Goal: Information Seeking & Learning: Find specific fact

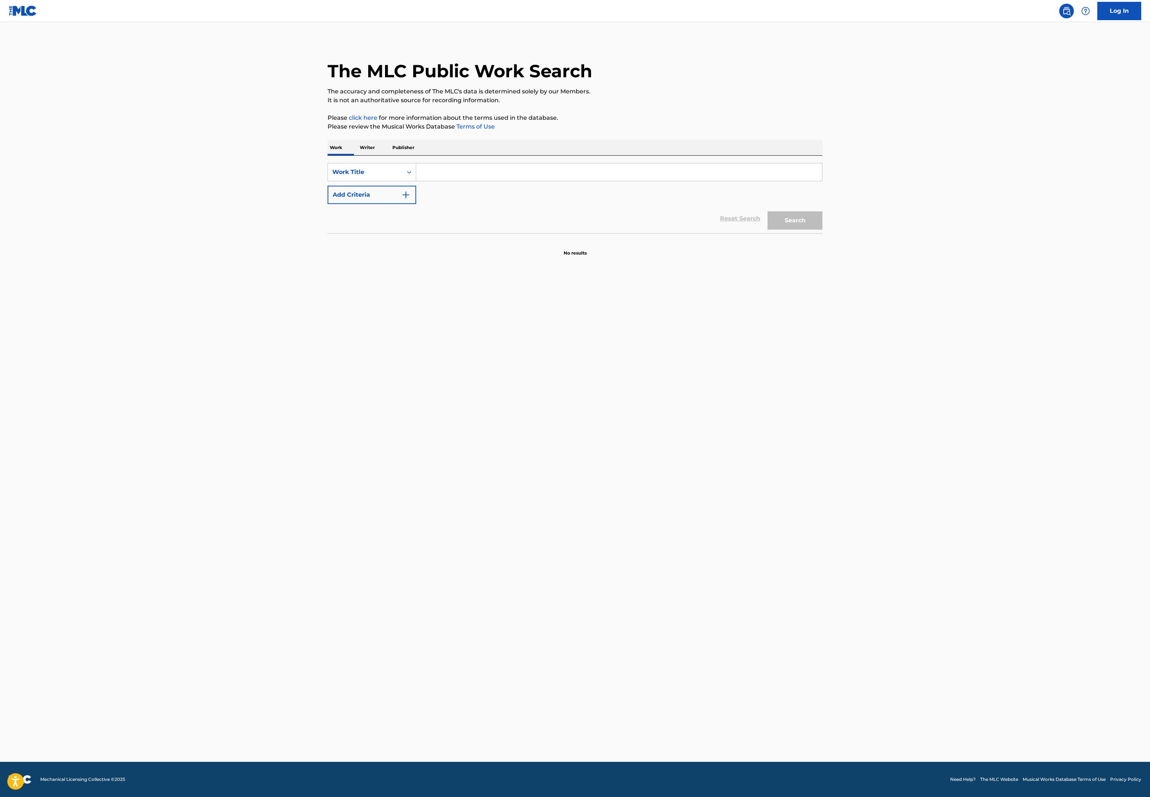
click at [416, 181] on input "Search Form" at bounding box center [619, 172] width 406 height 18
click at [402, 199] on img "Search Form" at bounding box center [406, 194] width 9 height 9
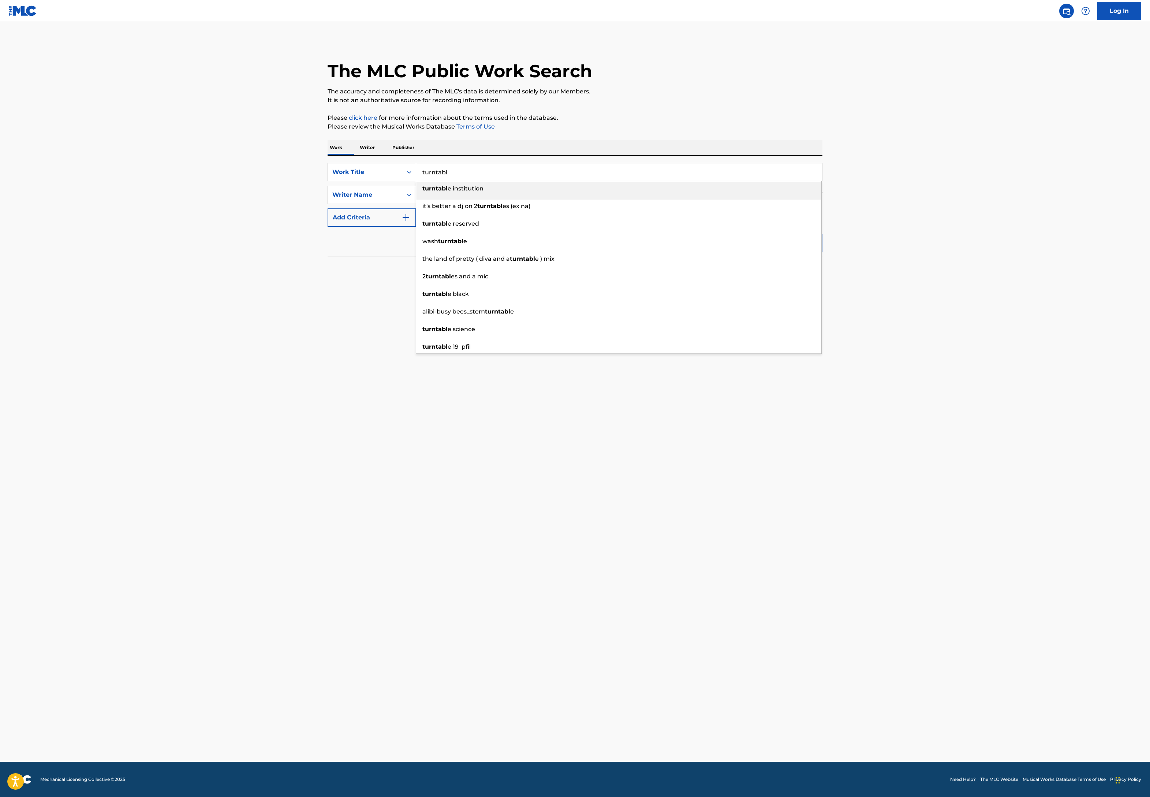
type input "turntable"
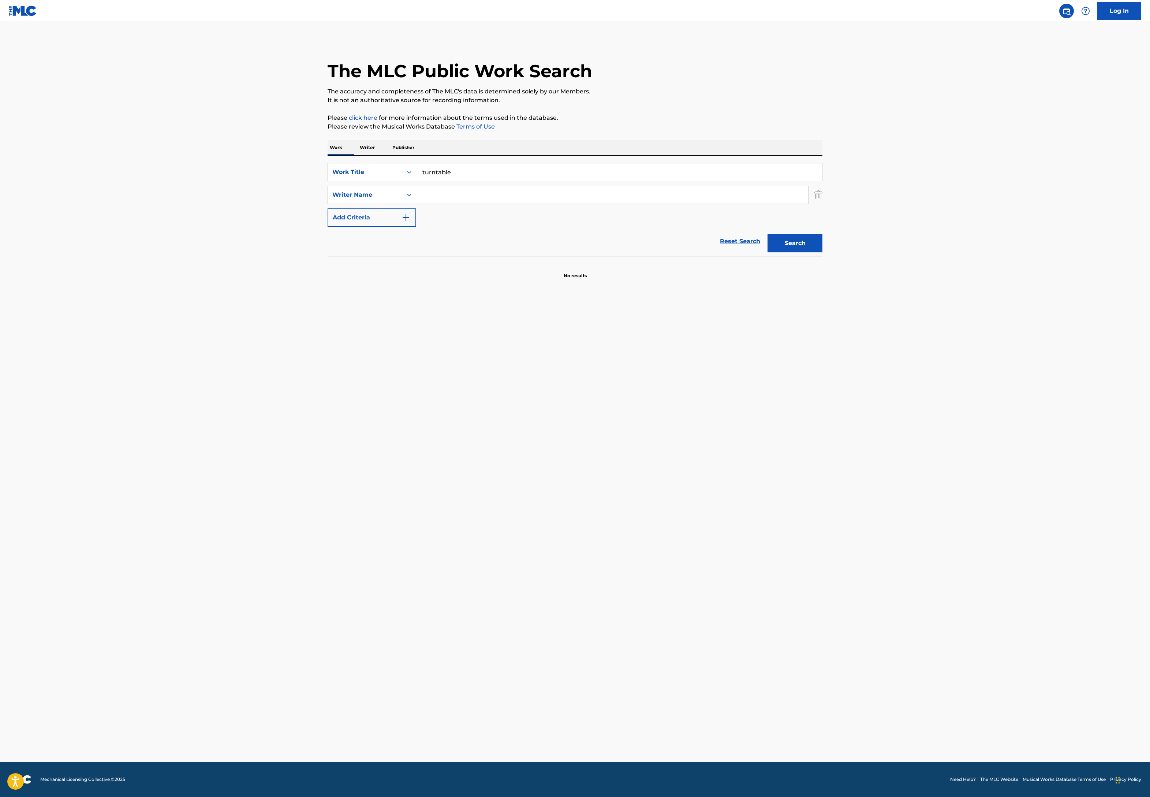
click at [416, 204] on input "Search Form" at bounding box center [612, 195] width 393 height 18
type input "[PERSON_NAME]"
click at [823, 252] on button "Search" at bounding box center [795, 243] width 55 height 18
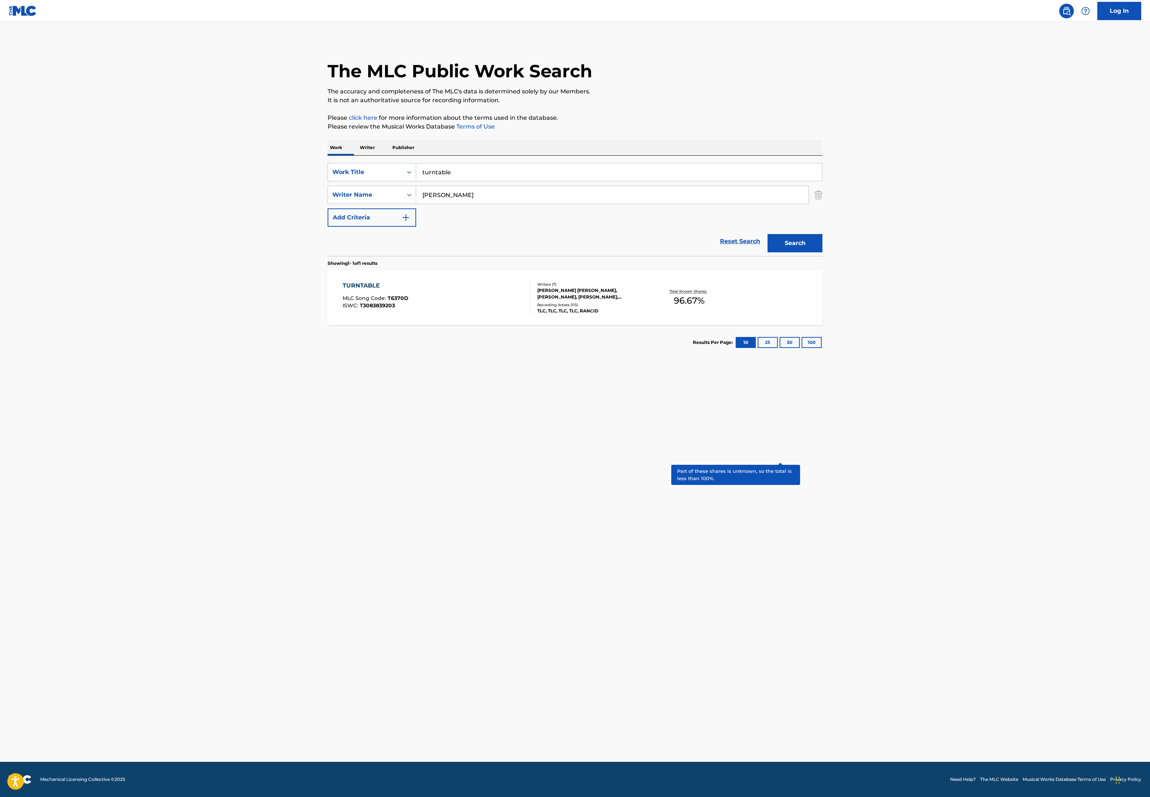
click at [709, 294] on p "Total Known Shares:" at bounding box center [689, 291] width 39 height 5
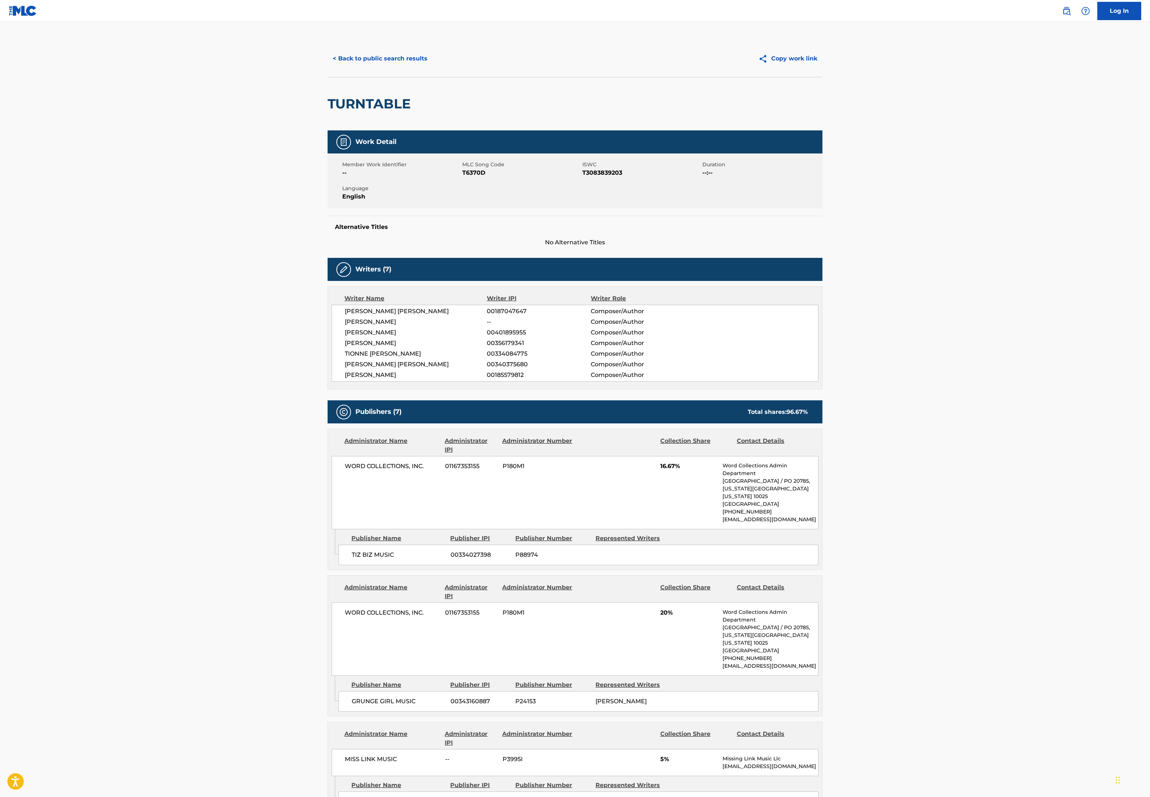
click at [328, 68] on button "< Back to public search results" at bounding box center [380, 58] width 105 height 18
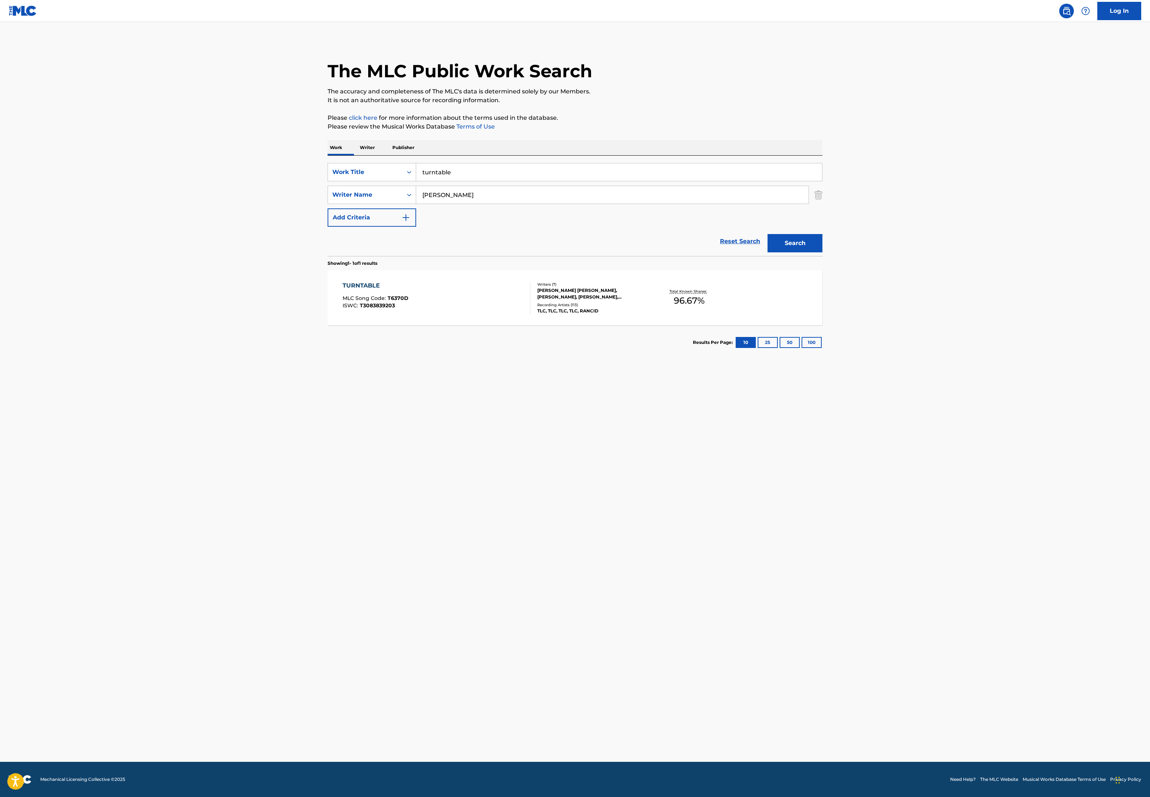
drag, startPoint x: 363, startPoint y: 265, endPoint x: 271, endPoint y: 241, distance: 95.4
click at [328, 241] on div "SearchWithCriteria398363d9-03d8-4993-9db0-d6e5267ab05e Work Title turntable Sea…" at bounding box center [575, 206] width 495 height 100
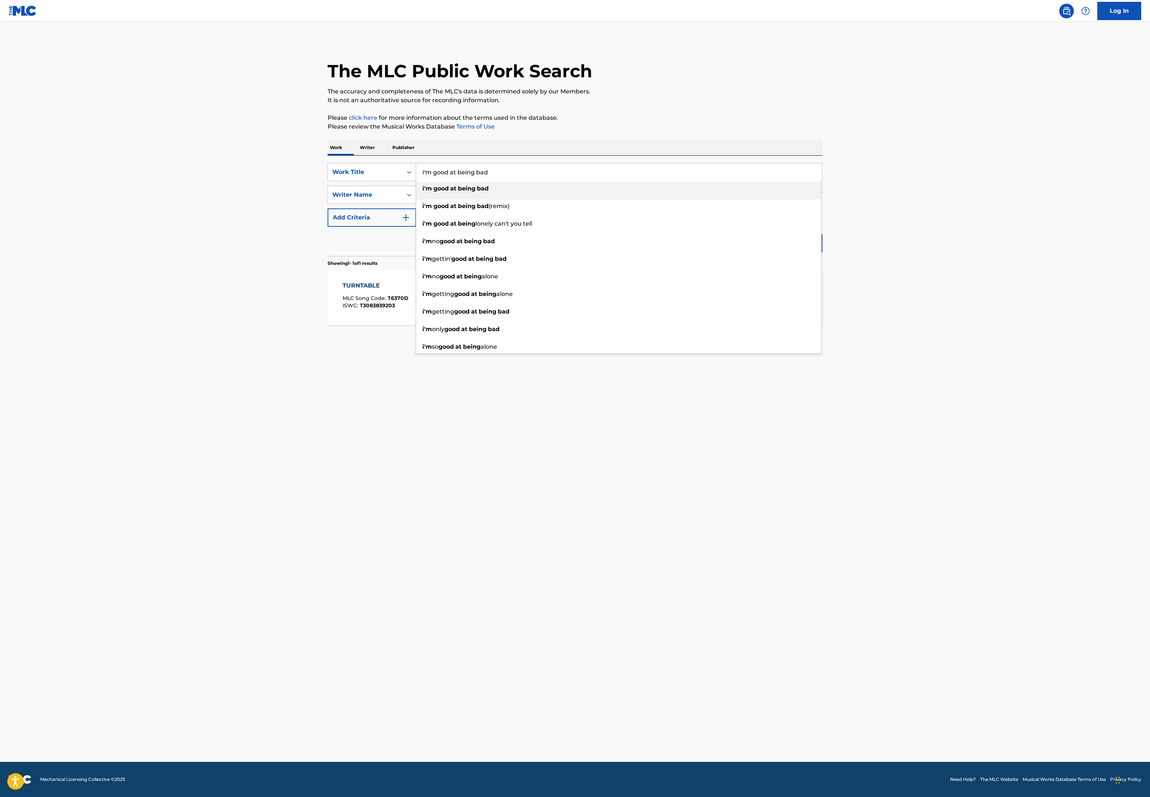
type input "I'm good at being bad"
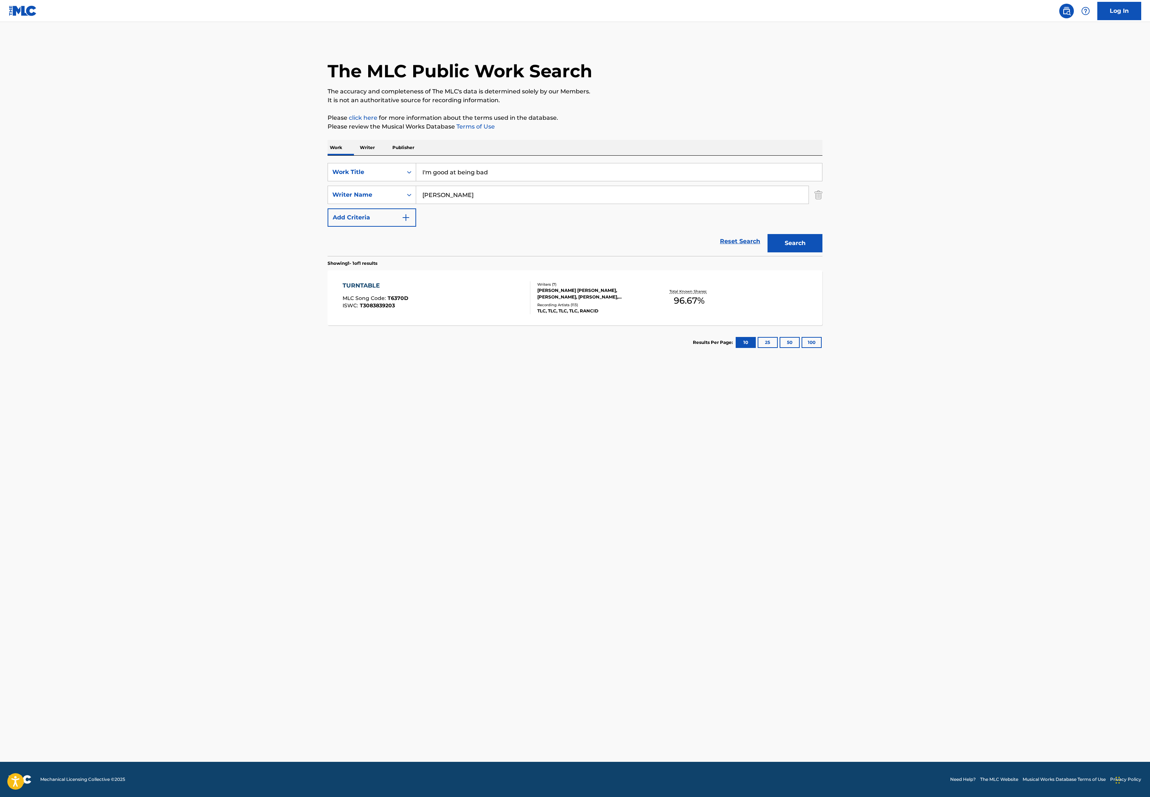
type input "[PERSON_NAME]"
click at [823, 252] on button "Search" at bounding box center [795, 243] width 55 height 18
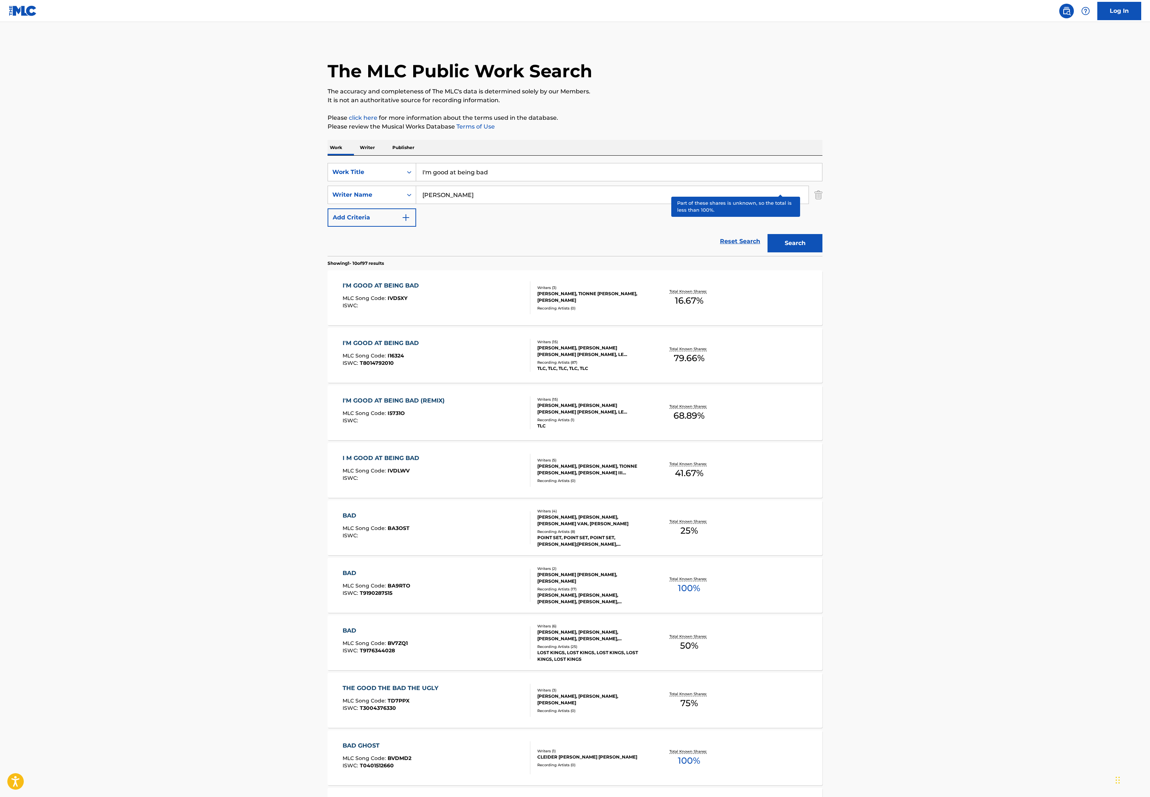
click at [709, 294] on p "Total Known Shares:" at bounding box center [689, 291] width 39 height 5
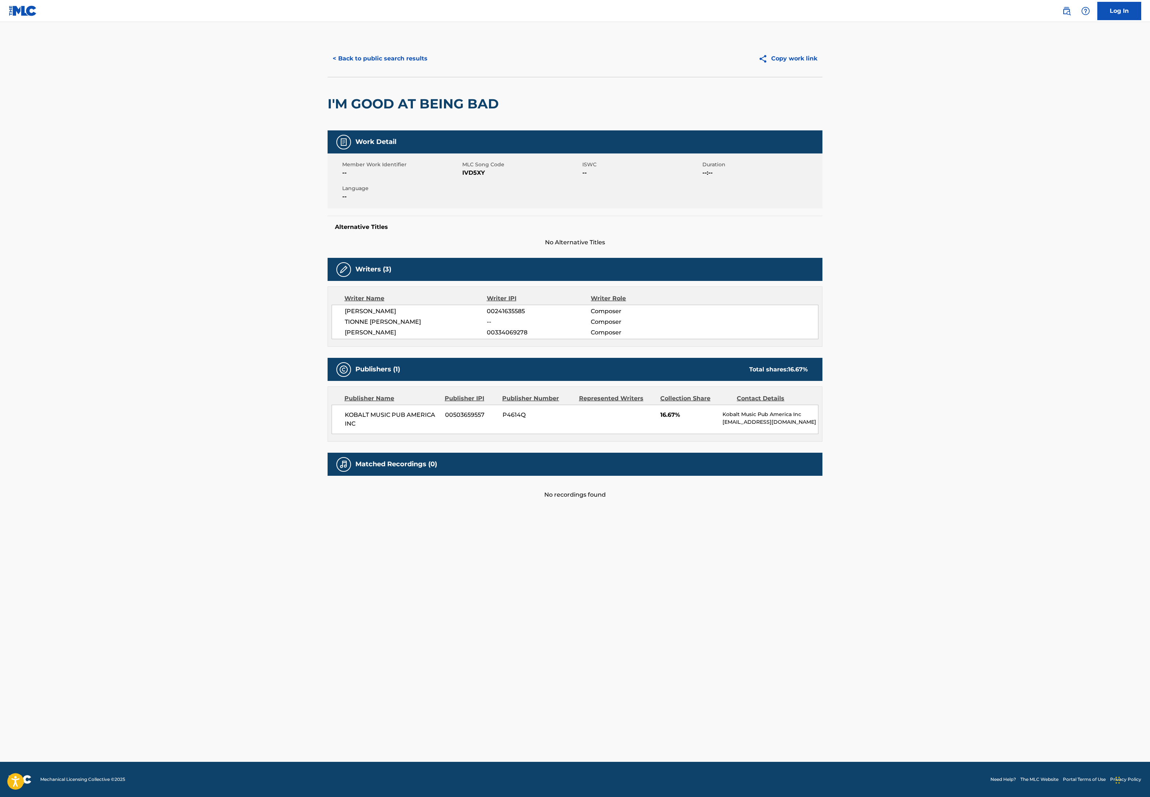
click at [328, 68] on button "< Back to public search results" at bounding box center [380, 58] width 105 height 18
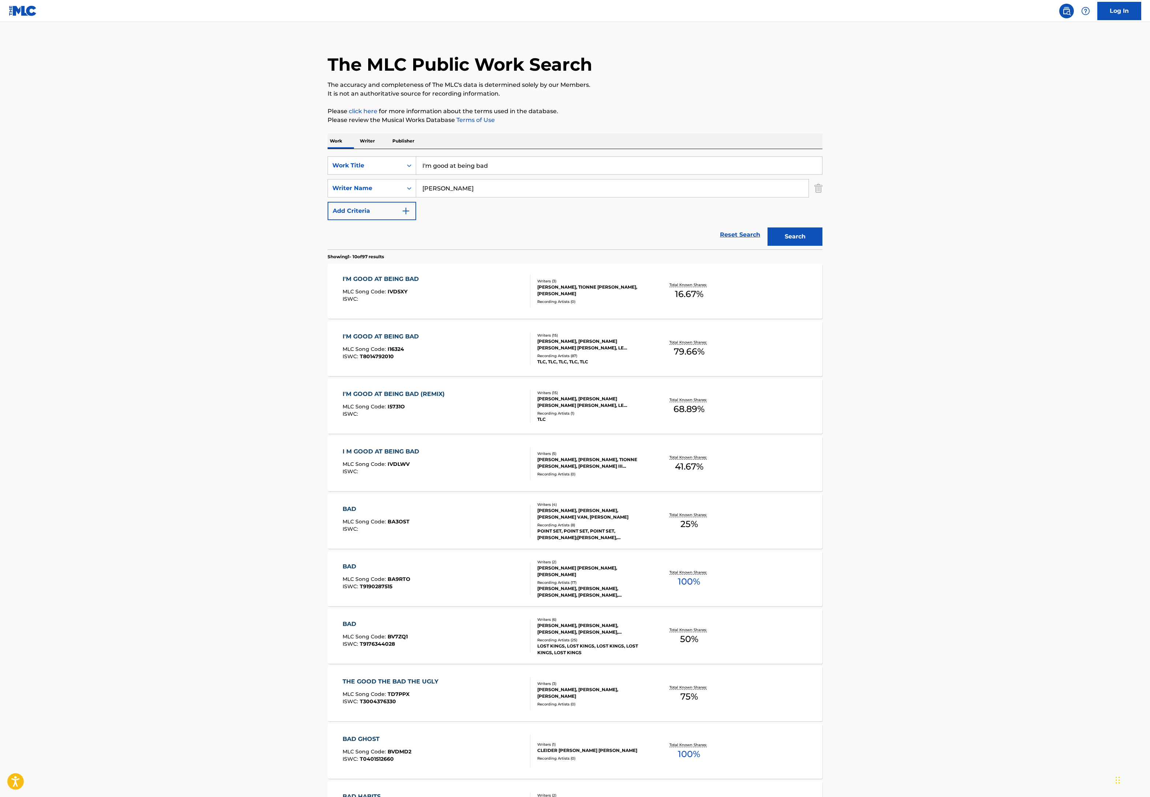
scroll to position [7, 0]
click at [709, 344] on p "Total Known Shares:" at bounding box center [689, 341] width 39 height 5
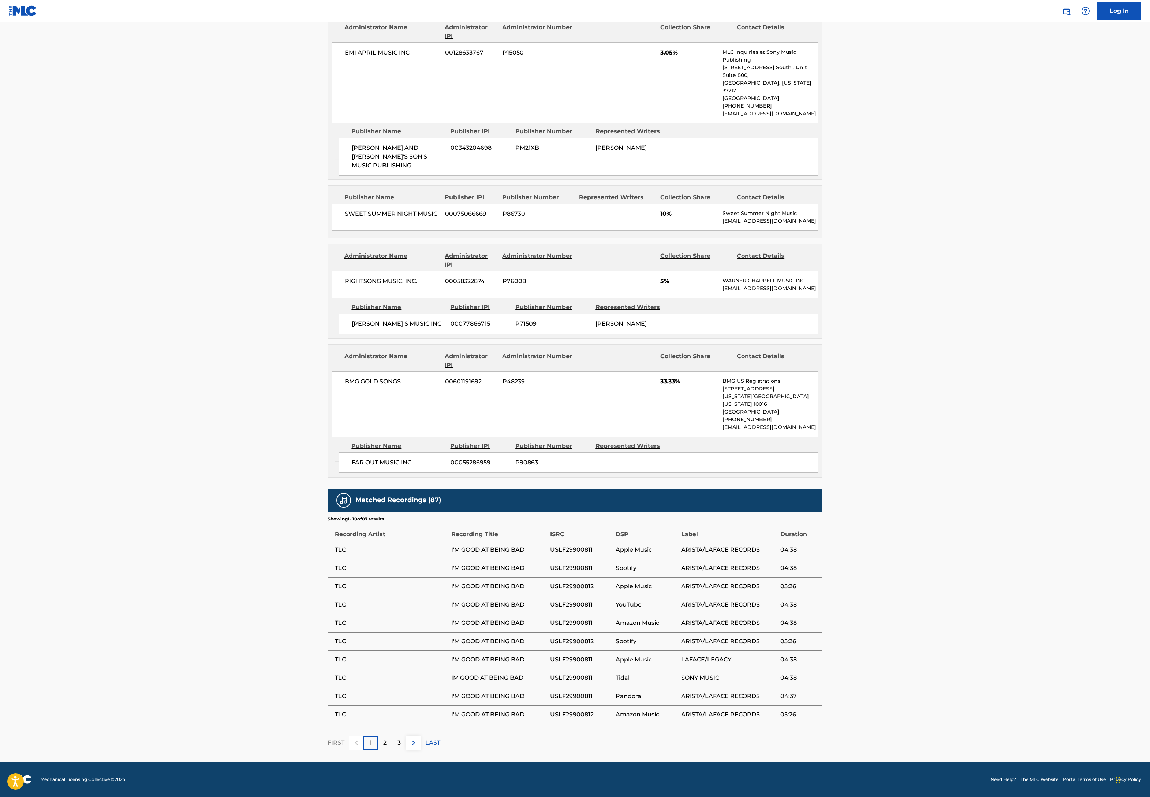
scroll to position [1139, 0]
